Goal: Information Seeking & Learning: Understand process/instructions

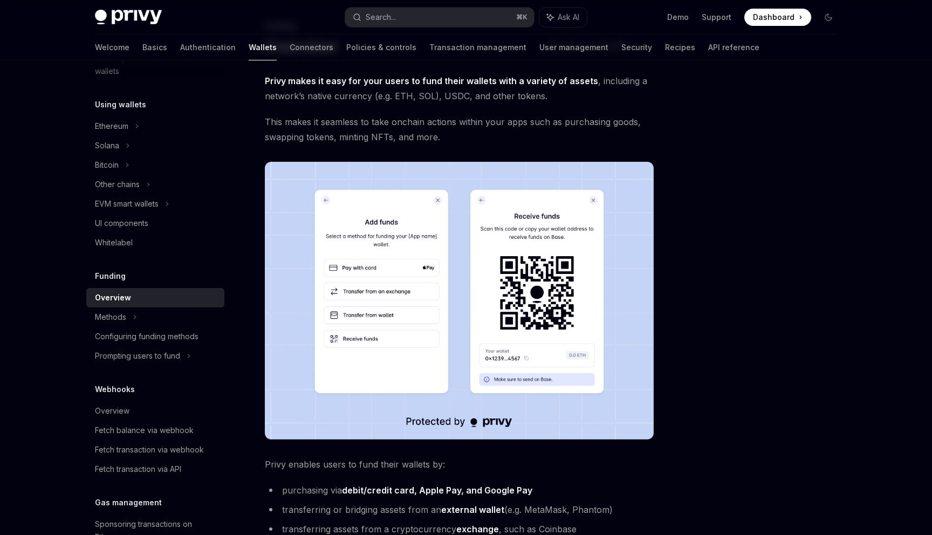
scroll to position [63, 0]
click at [348, 347] on img at bounding box center [459, 300] width 389 height 278
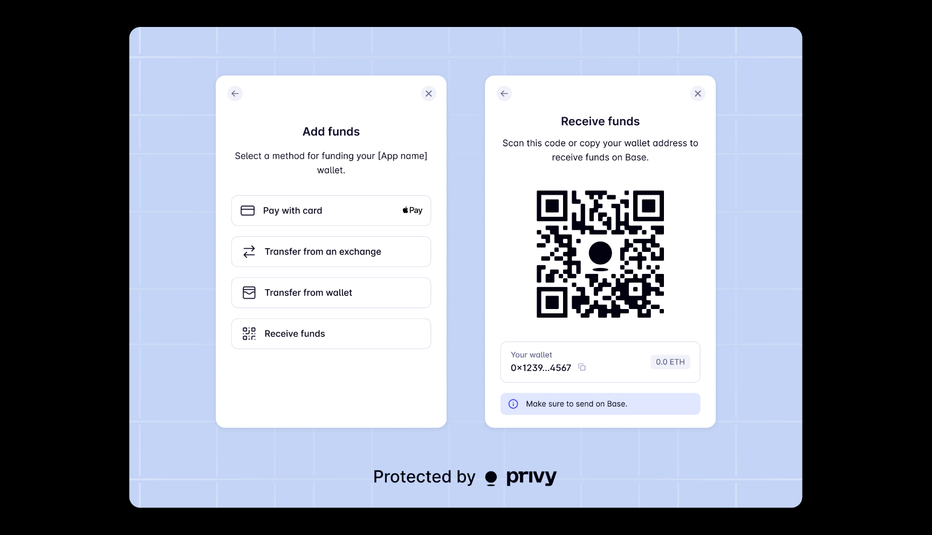
click at [392, 283] on img at bounding box center [465, 267] width 673 height 481
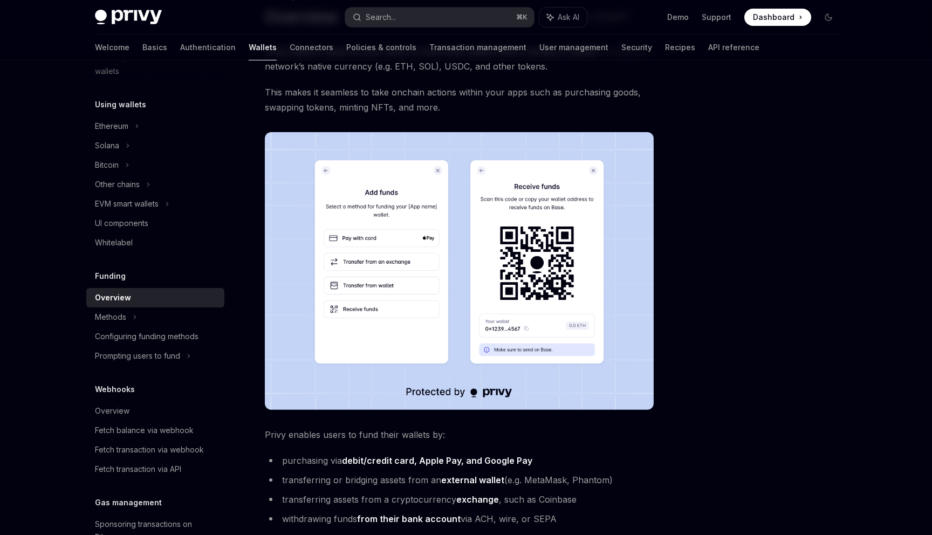
scroll to position [88, 0]
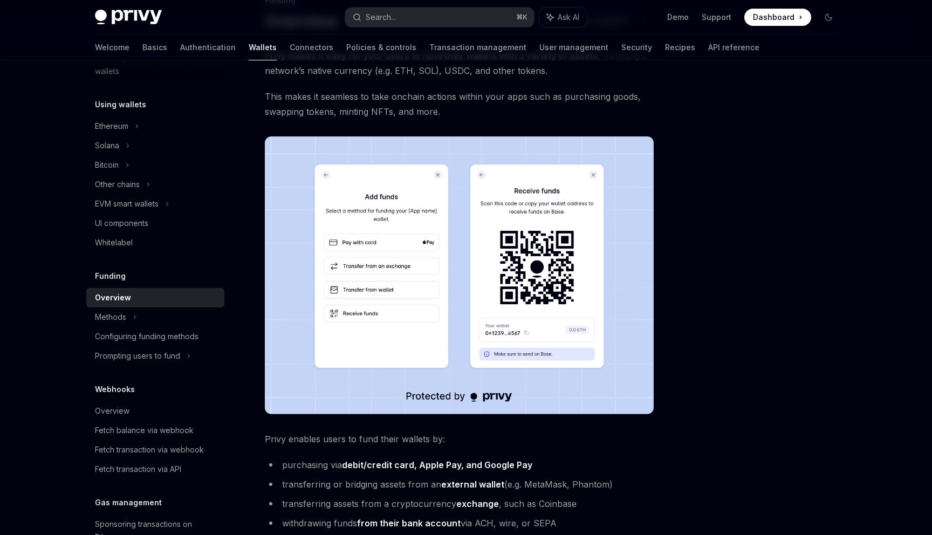
click at [424, 221] on img at bounding box center [459, 275] width 389 height 278
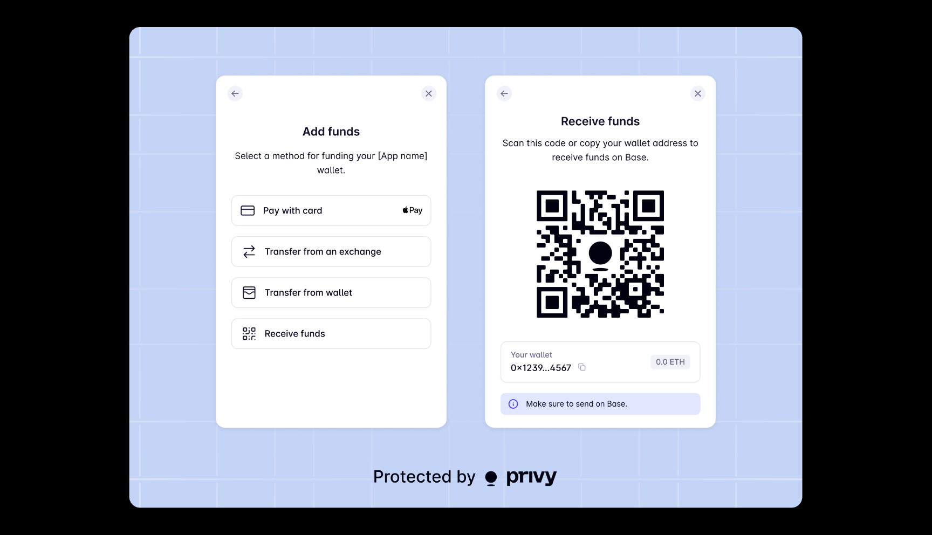
click at [317, 217] on img at bounding box center [465, 267] width 673 height 481
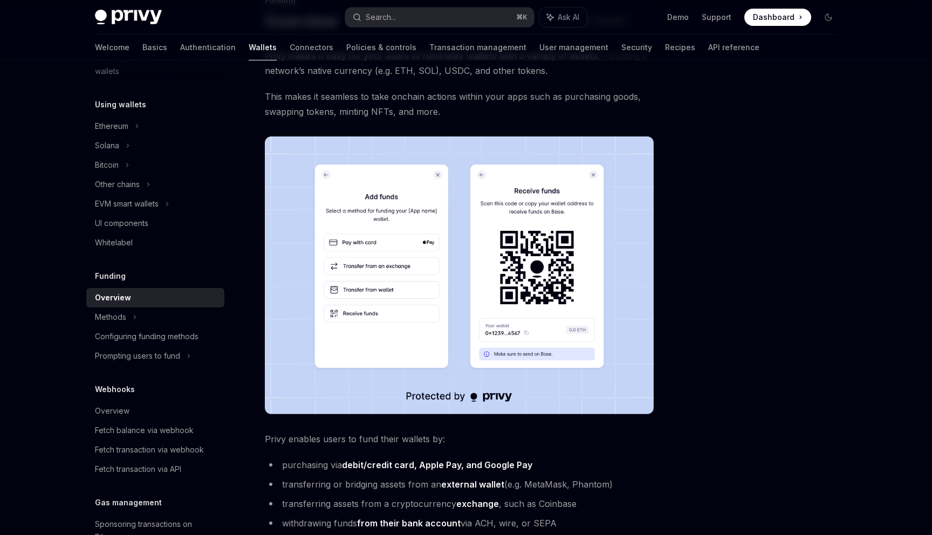
click at [530, 270] on img at bounding box center [459, 275] width 389 height 278
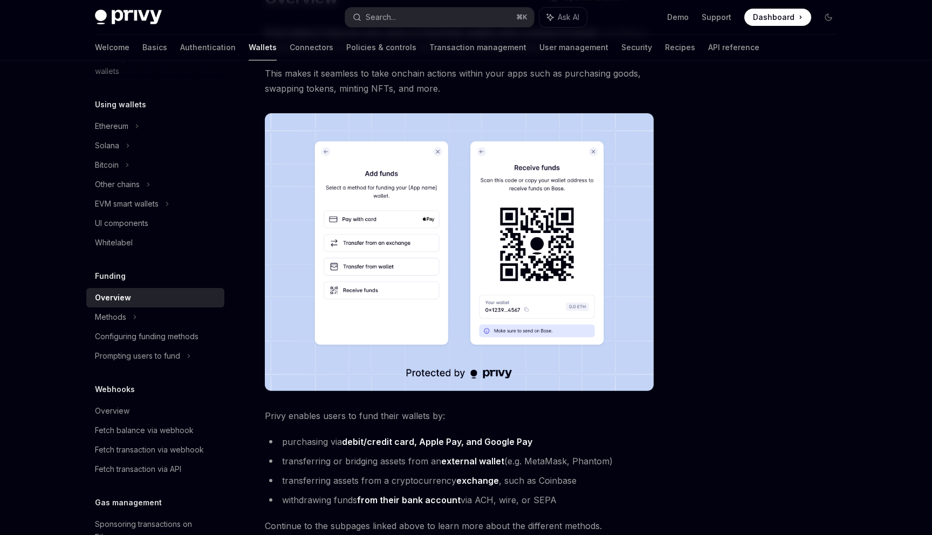
scroll to position [108, 0]
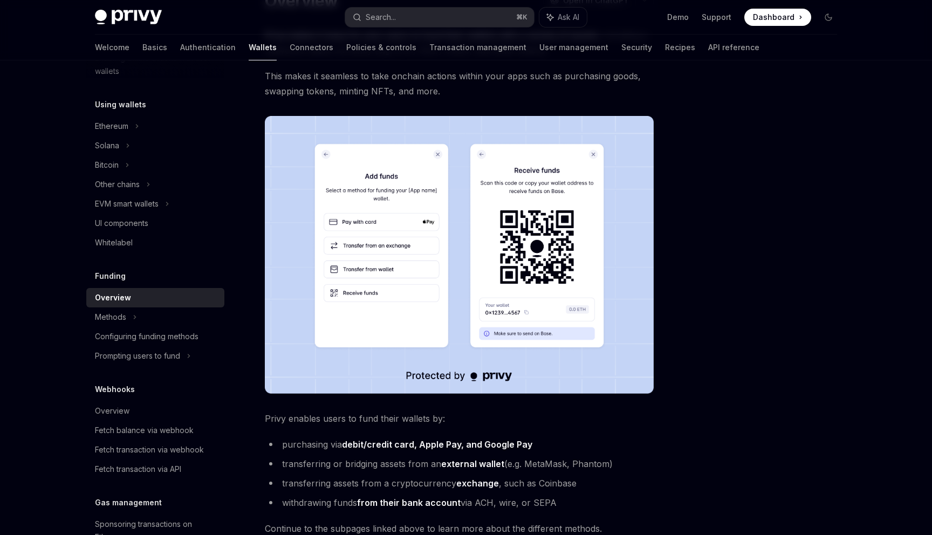
click at [557, 234] on img at bounding box center [459, 255] width 389 height 278
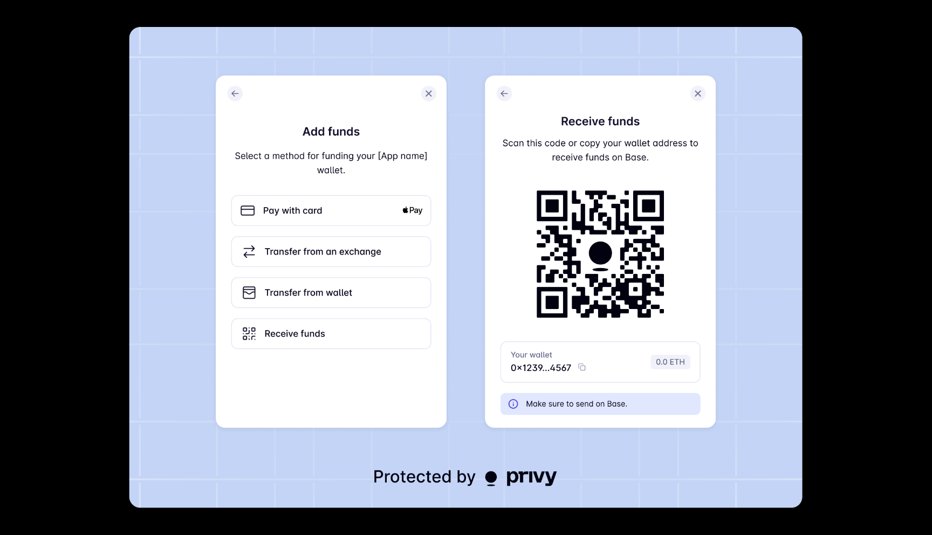
click at [842, 125] on div at bounding box center [466, 267] width 932 height 535
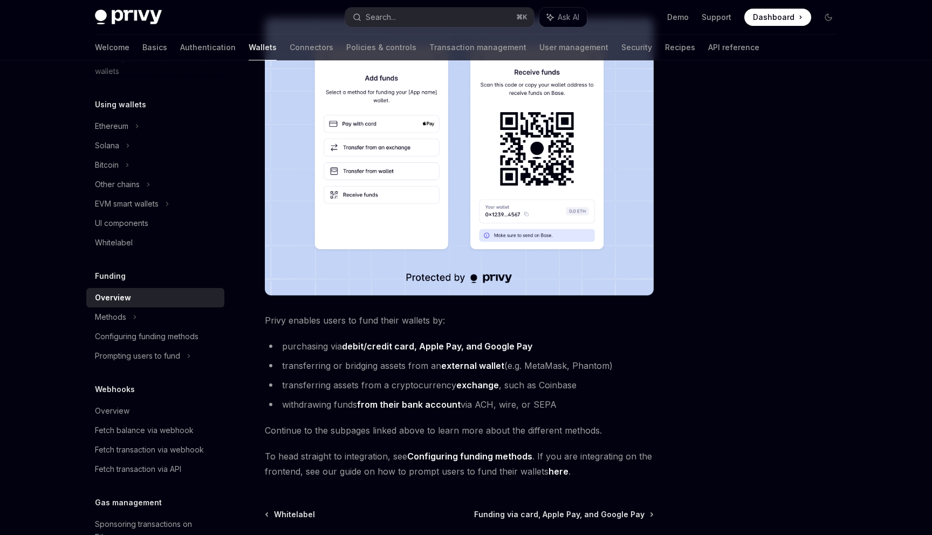
scroll to position [229, 0]
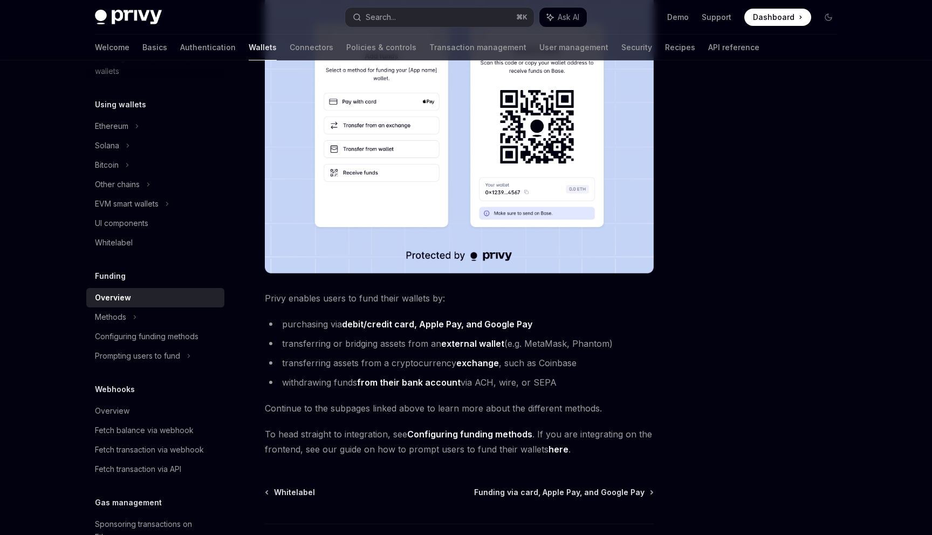
click at [434, 379] on link "from their bank account" at bounding box center [409, 382] width 104 height 11
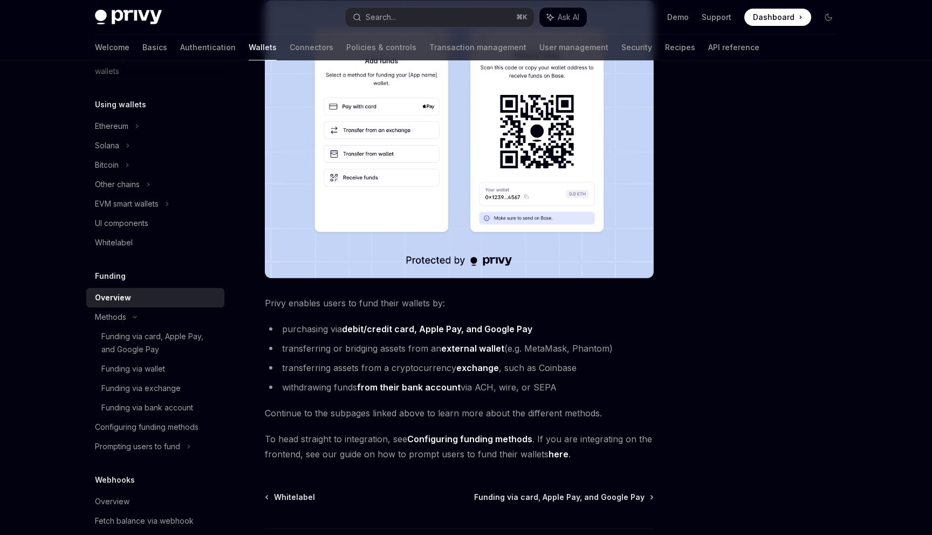
scroll to position [229, 0]
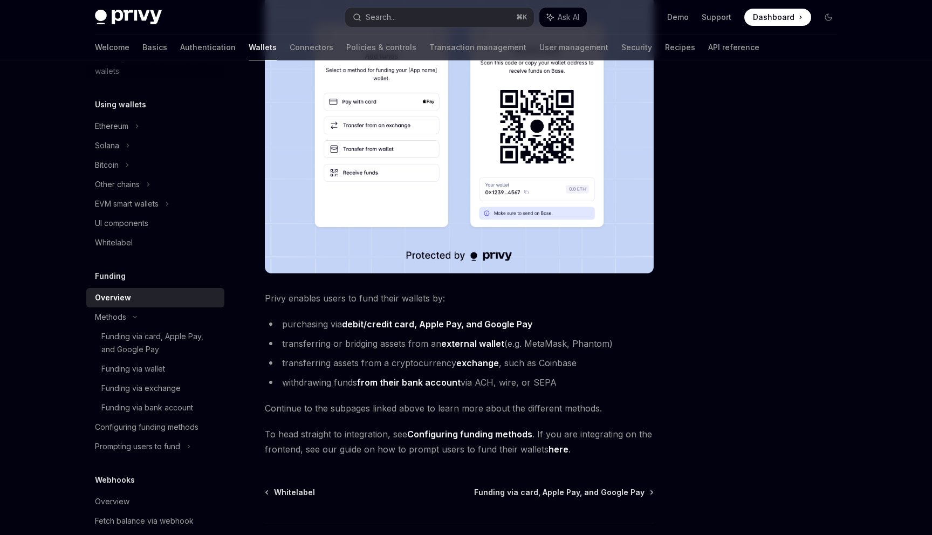
click at [407, 383] on link "from their bank account" at bounding box center [409, 382] width 104 height 11
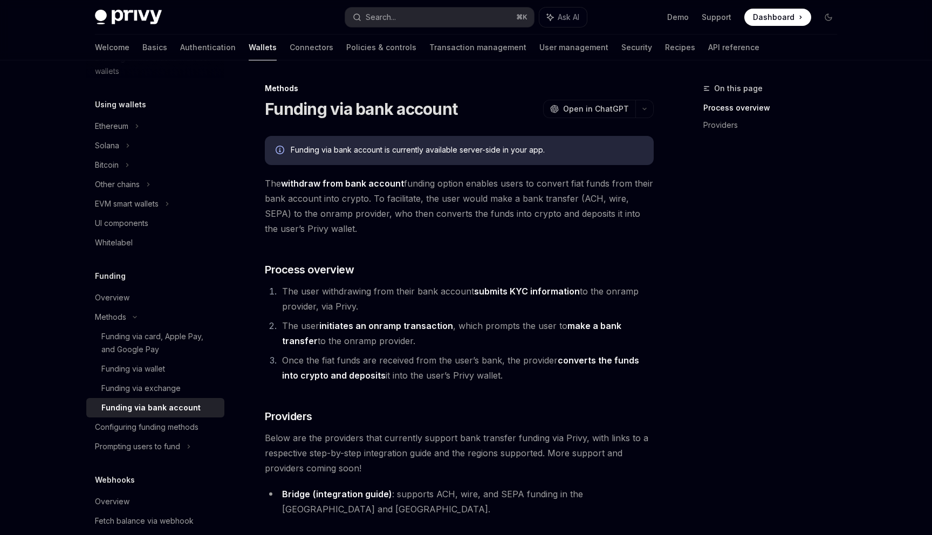
type textarea "*"
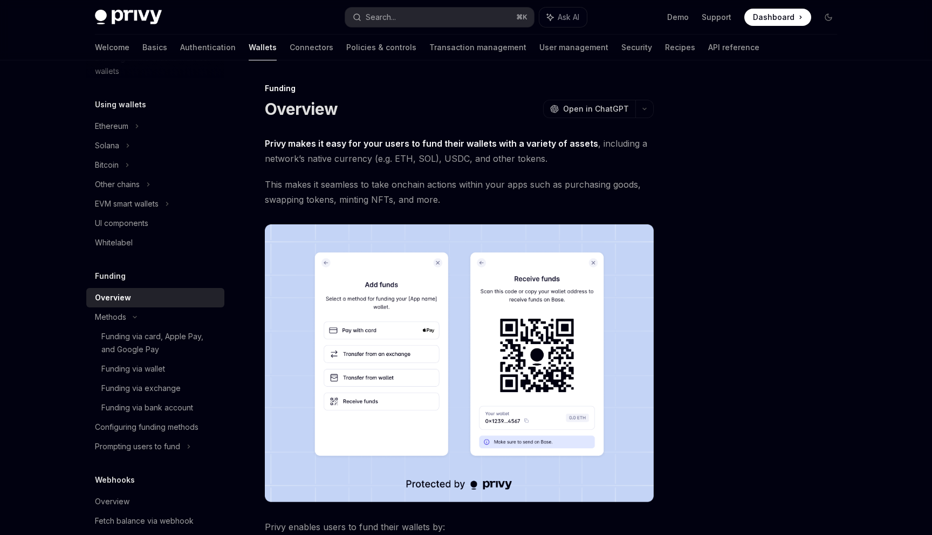
scroll to position [311, 0]
